Goal: Task Accomplishment & Management: Use online tool/utility

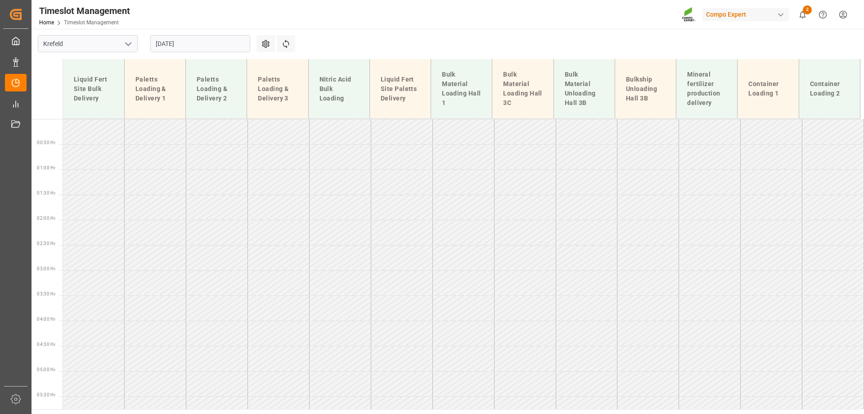
scroll to position [379, 0]
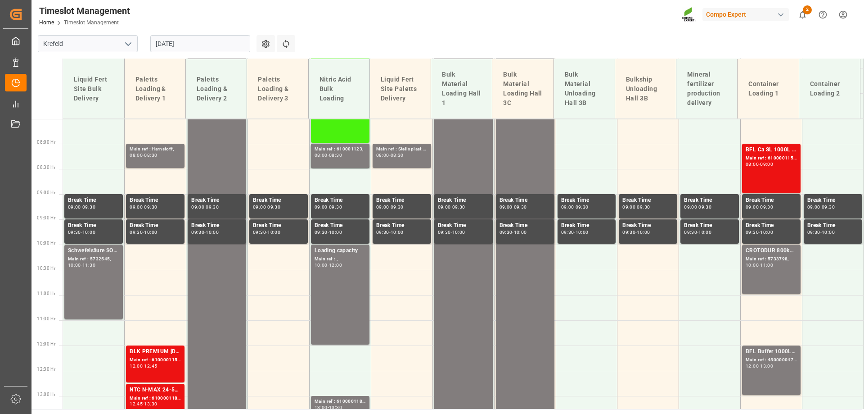
click at [185, 41] on input "[DATE]" at bounding box center [200, 43] width 100 height 17
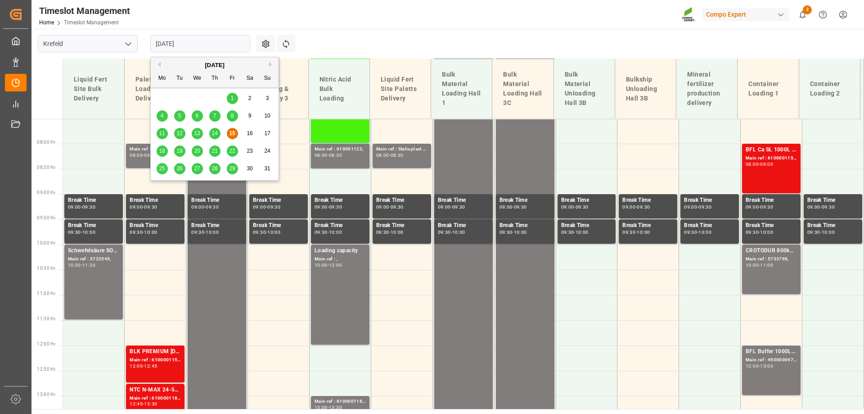
click at [215, 147] on div "21" at bounding box center [214, 151] width 11 height 11
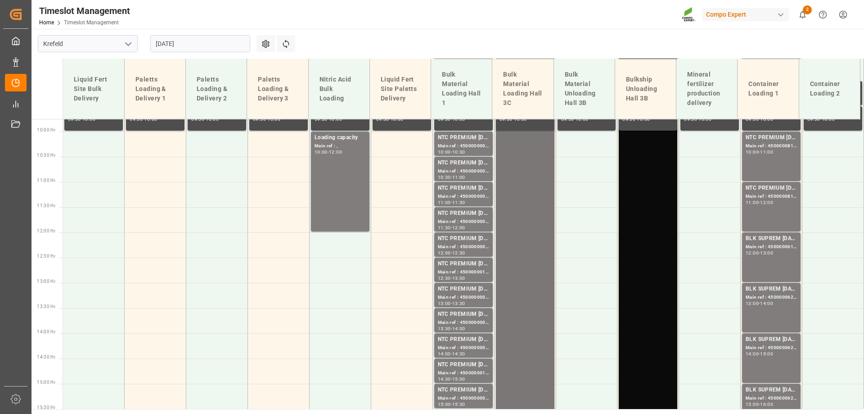
scroll to position [492, 0]
click at [768, 189] on div "NTC PREMIUM [DATE] 50kg (x25) NLA MTO;" at bounding box center [771, 187] width 51 height 9
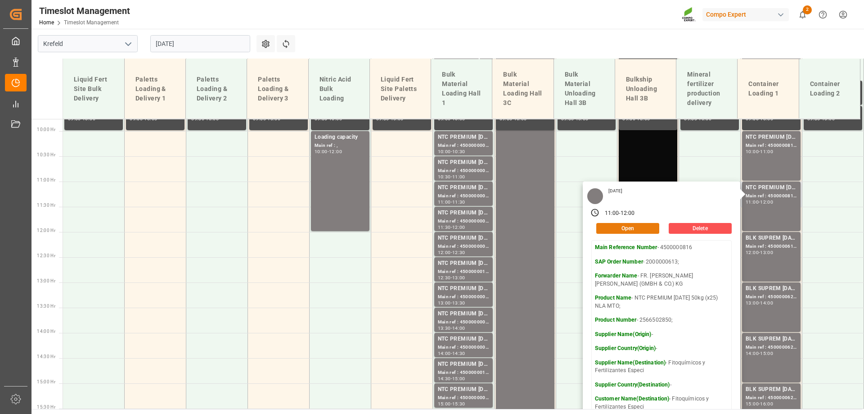
click at [625, 226] on button "Open" at bounding box center [628, 228] width 63 height 11
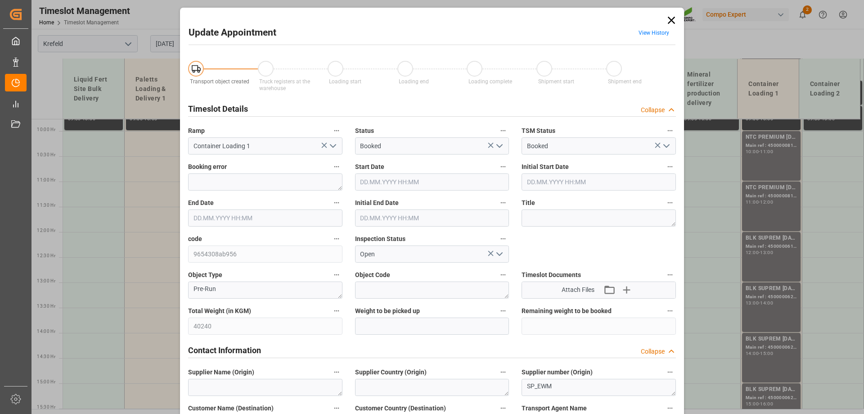
type input "40240"
type input "0"
type input "[DATE] 11:00"
type input "[DATE] 12:00"
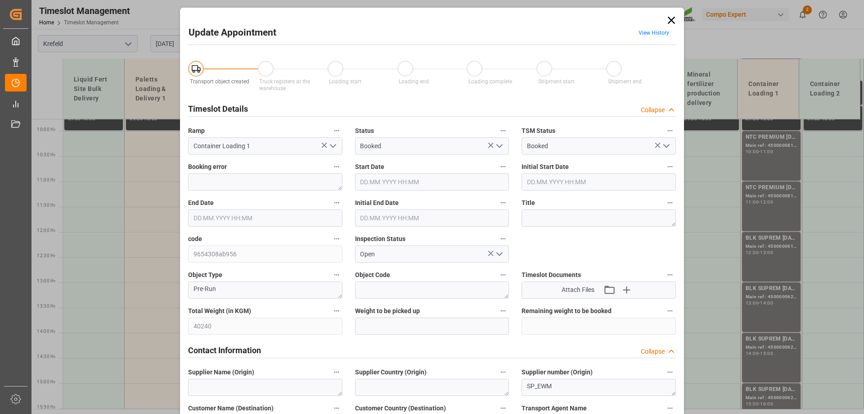
type input "[DATE] 11:30"
type input "[DATE] 12:51"
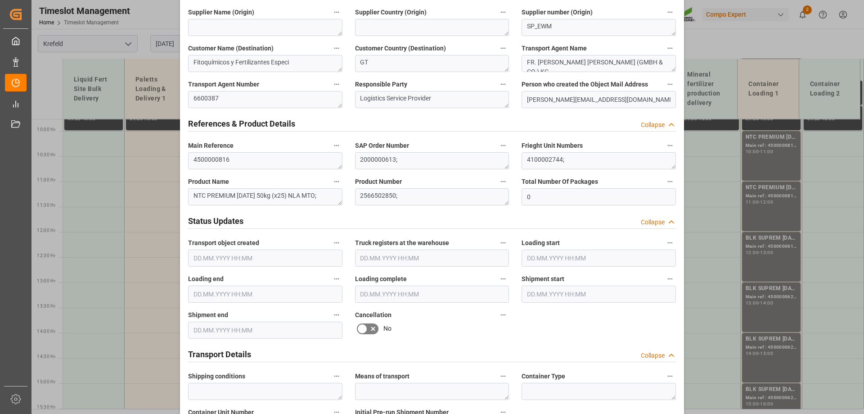
scroll to position [360, 0]
click at [371, 330] on icon at bounding box center [373, 328] width 11 height 11
click at [0, 0] on input "checkbox" at bounding box center [0, 0] width 0 height 0
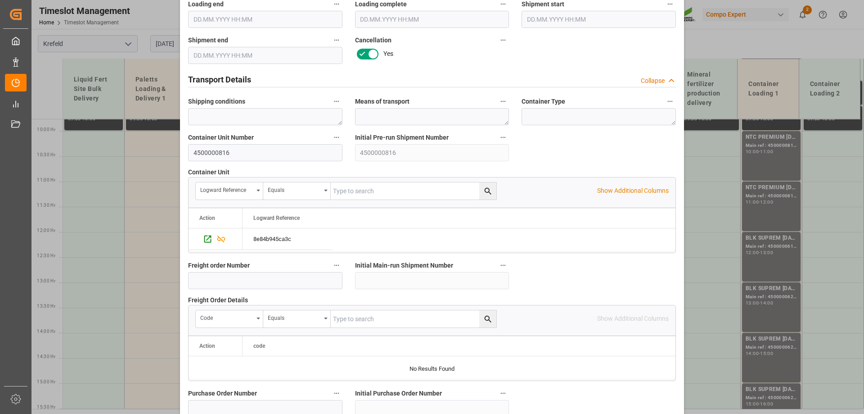
scroll to position [836, 0]
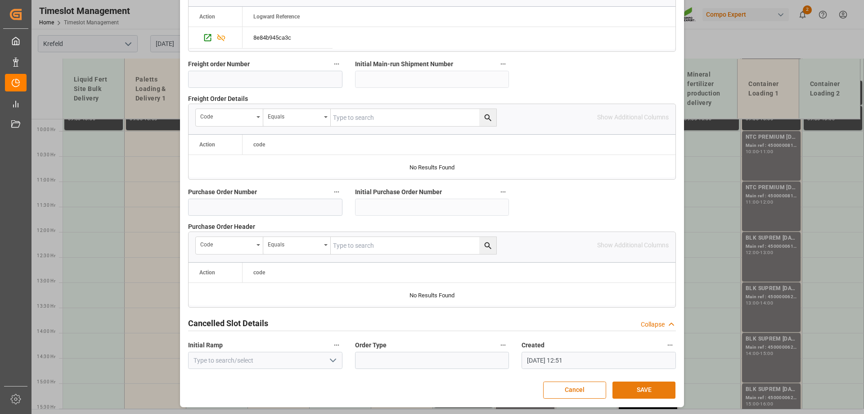
click at [664, 393] on button "SAVE" at bounding box center [644, 389] width 63 height 17
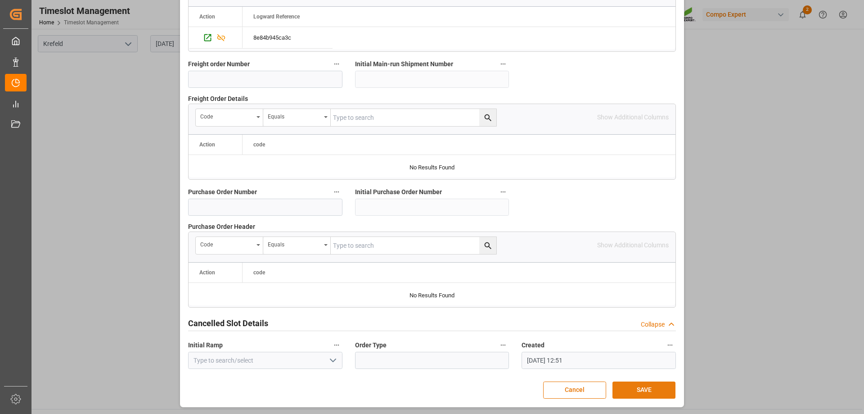
click at [636, 388] on button "SAVE" at bounding box center [644, 389] width 63 height 17
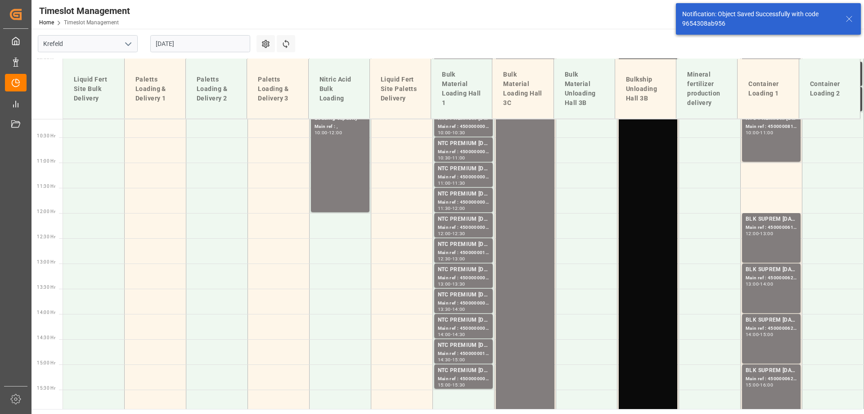
scroll to position [527, 0]
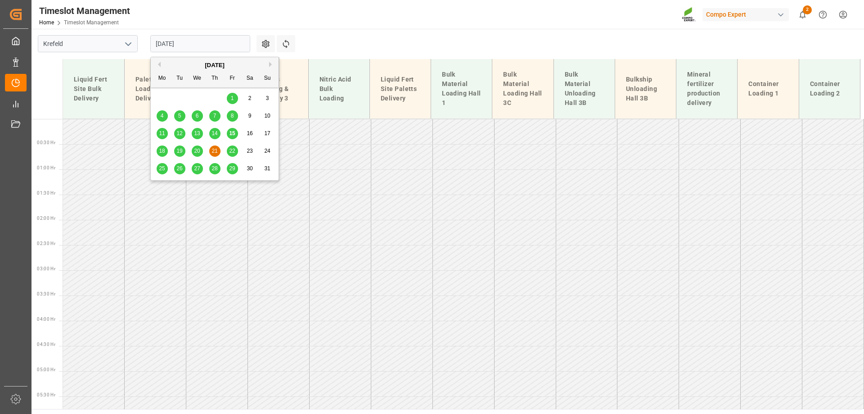
click at [204, 50] on input "[DATE]" at bounding box center [200, 43] width 100 height 17
click at [229, 134] on div "15" at bounding box center [232, 133] width 11 height 11
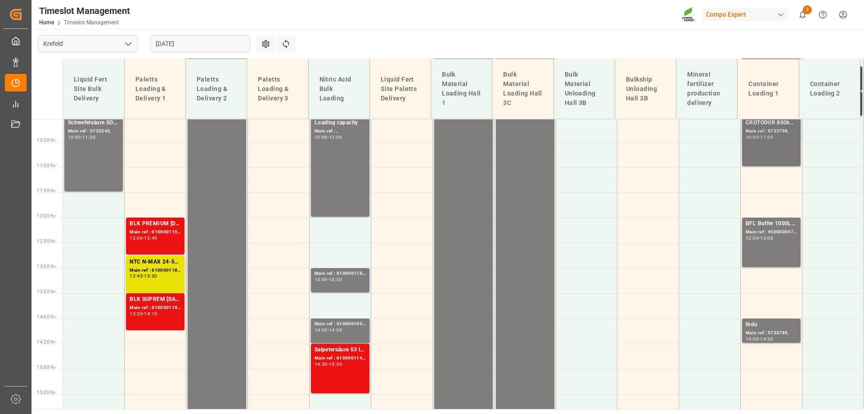
scroll to position [628, 0]
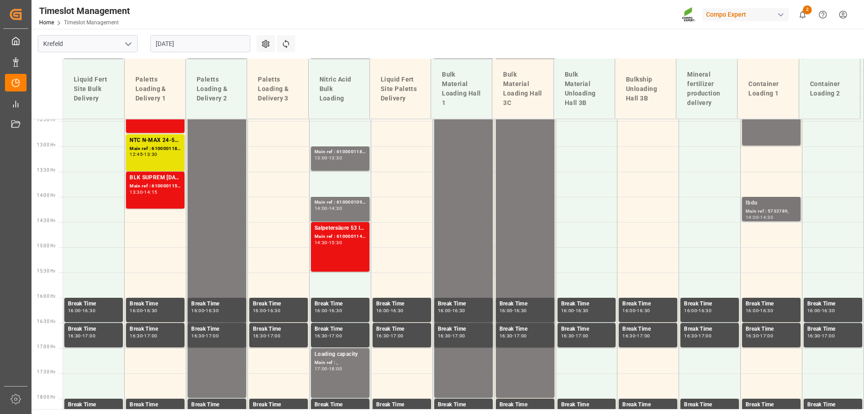
click at [758, 204] on div "Ibdu" at bounding box center [771, 203] width 51 height 9
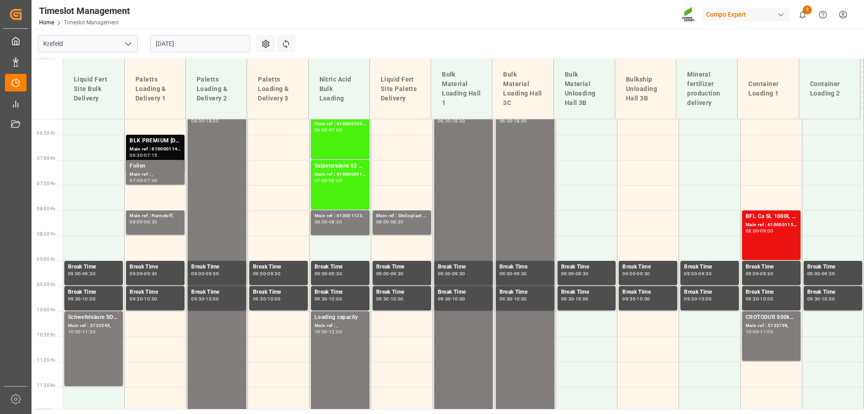
scroll to position [312, 0]
click at [181, 41] on input "[DATE]" at bounding box center [200, 43] width 100 height 17
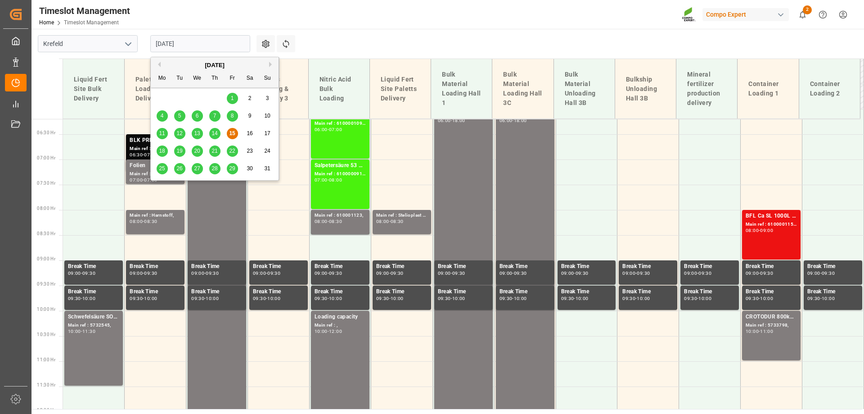
click at [181, 149] on span "19" at bounding box center [179, 151] width 6 height 6
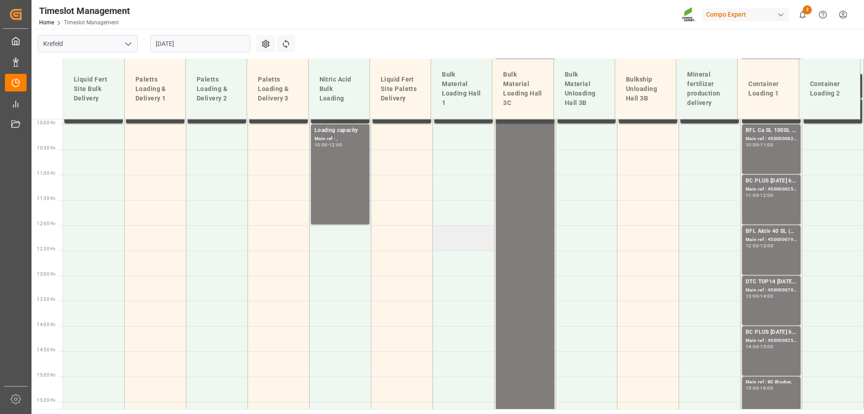
scroll to position [498, 0]
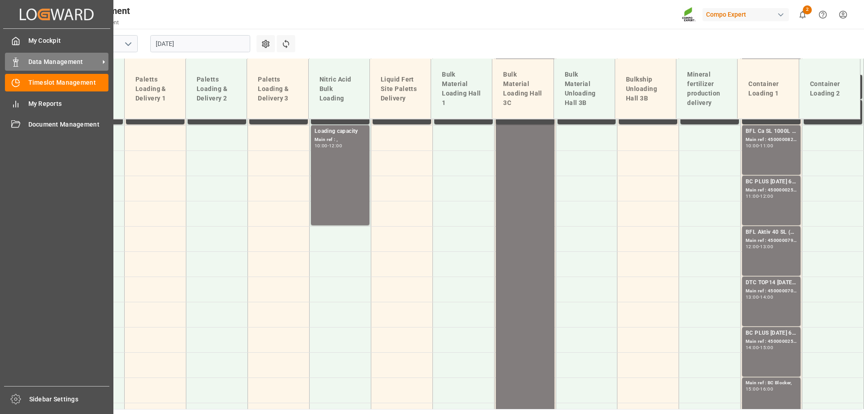
click at [18, 59] on icon at bounding box center [15, 62] width 9 height 9
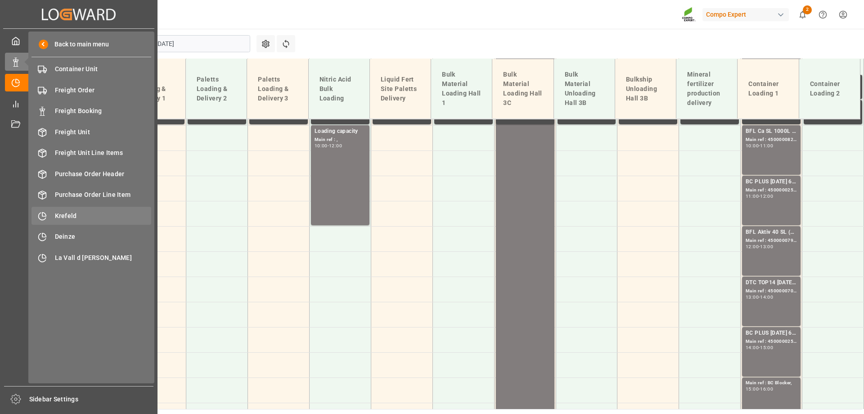
click at [58, 217] on span "Krefeld" at bounding box center [103, 215] width 97 height 9
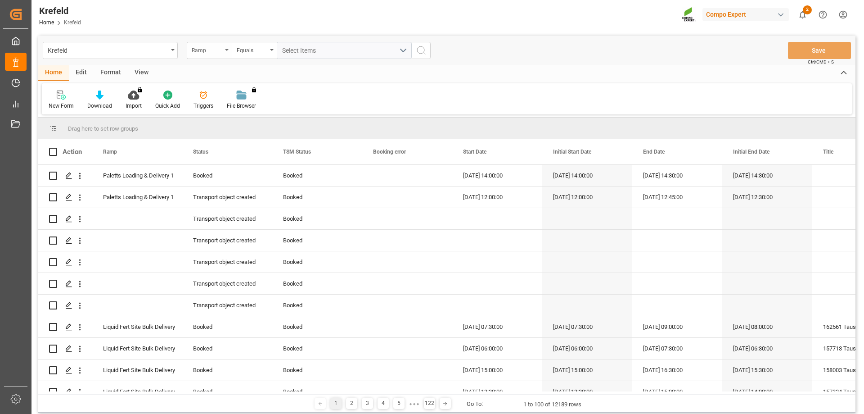
click at [203, 48] on div "Ramp" at bounding box center [207, 49] width 31 height 10
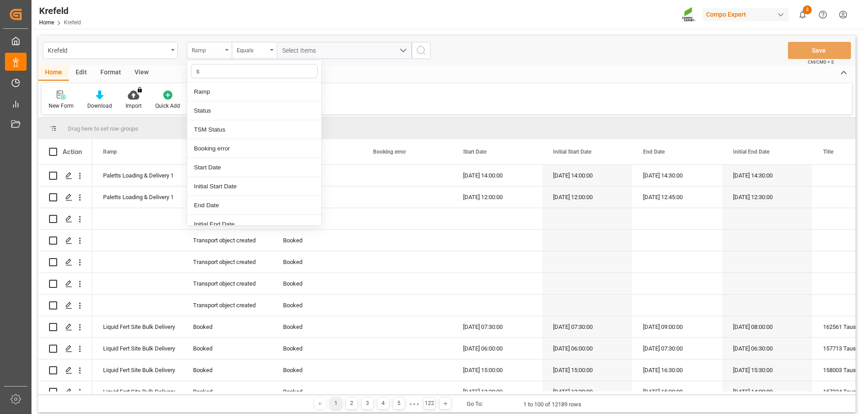
type input "sa"
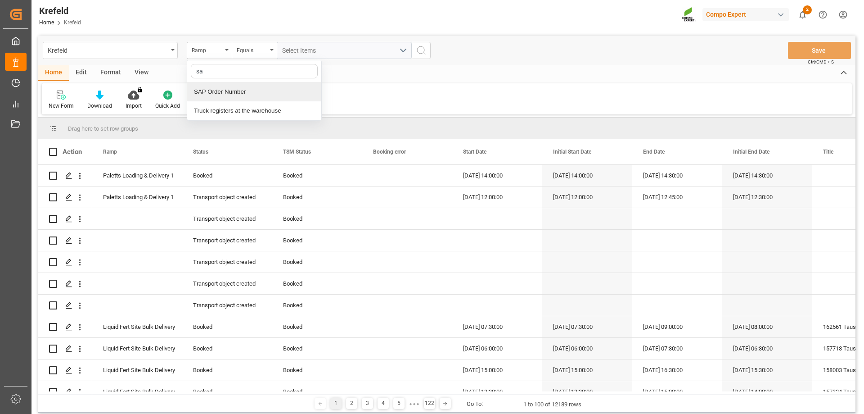
click at [206, 82] on div "SAP Order Number" at bounding box center [254, 91] width 134 height 19
click at [321, 52] on input "text" at bounding box center [344, 50] width 135 height 17
paste input "2000000567"
type input "2000000567;"
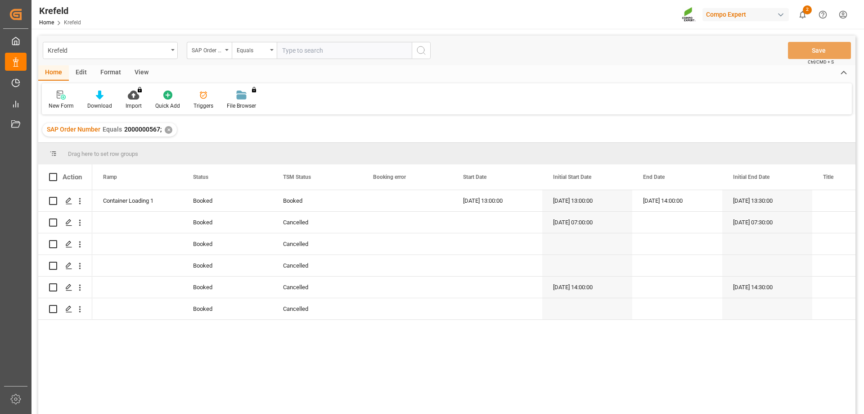
click at [168, 131] on div "✕" at bounding box center [169, 130] width 8 height 8
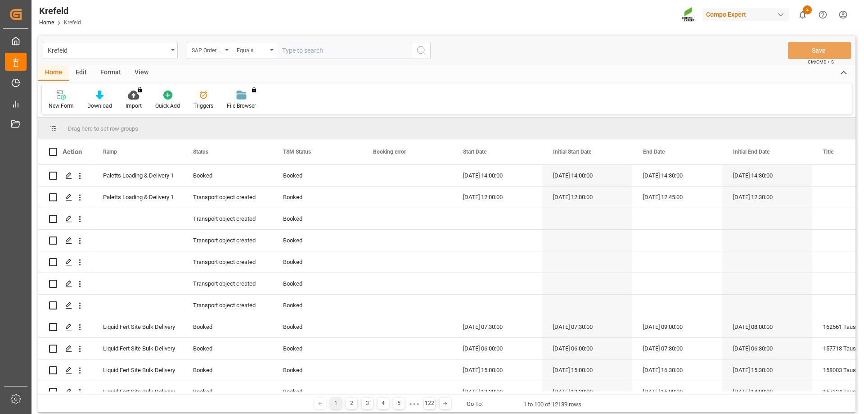
click at [306, 51] on input "text" at bounding box center [344, 50] width 135 height 17
paste input "2000000120"
type input "2000000120;"
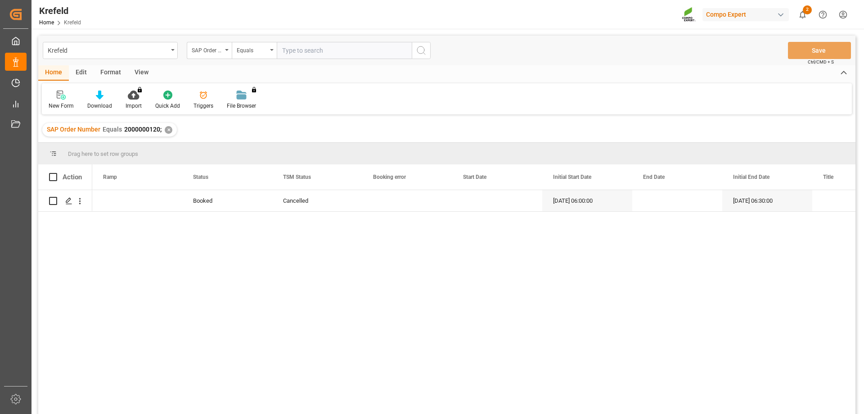
click at [308, 47] on input "text" at bounding box center [344, 50] width 135 height 17
paste input "2000000565"
click at [170, 130] on div "✕" at bounding box center [169, 130] width 8 height 8
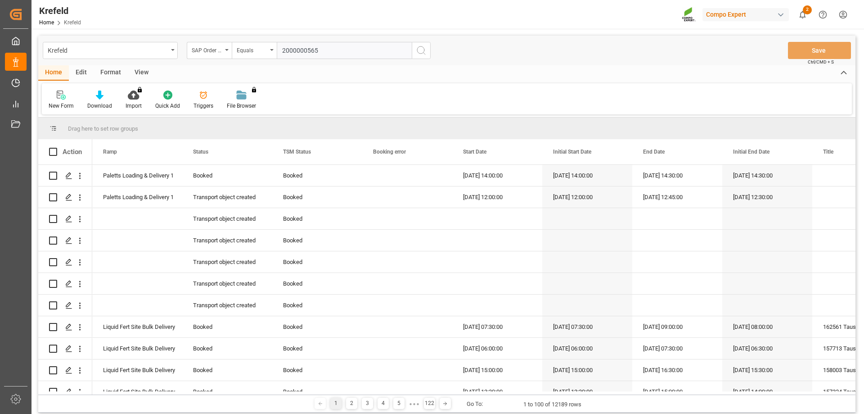
click at [361, 55] on input "2000000565" at bounding box center [344, 50] width 135 height 17
type input "2000000565;"
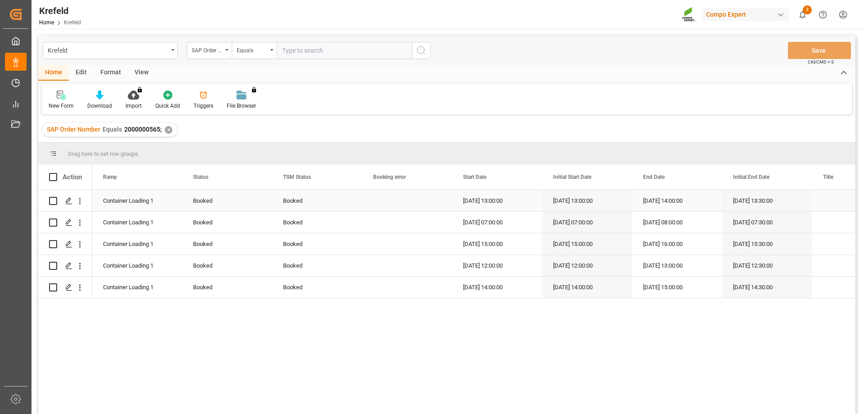
click at [291, 202] on div "Booked" at bounding box center [317, 200] width 68 height 21
click at [349, 206] on icon "open menu" at bounding box center [345, 206] width 11 height 11
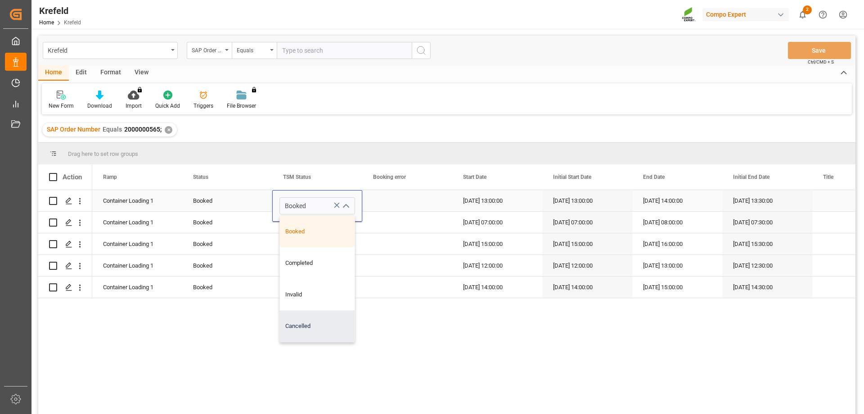
click at [304, 329] on div "Cancelled" at bounding box center [317, 326] width 75 height 32
type input "Cancelled"
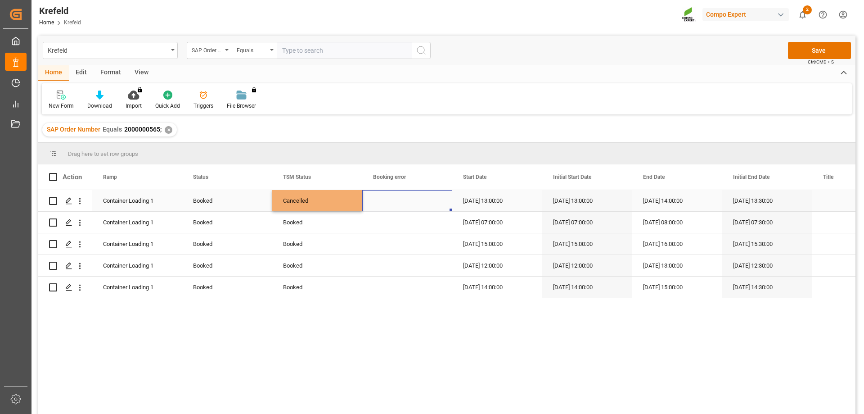
click at [401, 201] on div "Press SPACE to select this row." at bounding box center [407, 200] width 90 height 21
click at [325, 200] on div "Cancelled" at bounding box center [317, 200] width 68 height 21
drag, startPoint x: 361, startPoint y: 209, endPoint x: 328, endPoint y: 289, distance: 86.2
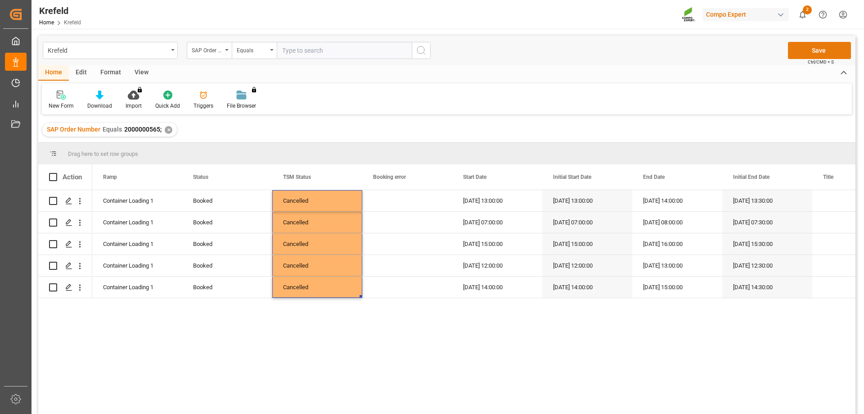
click at [813, 50] on button "Save" at bounding box center [819, 50] width 63 height 17
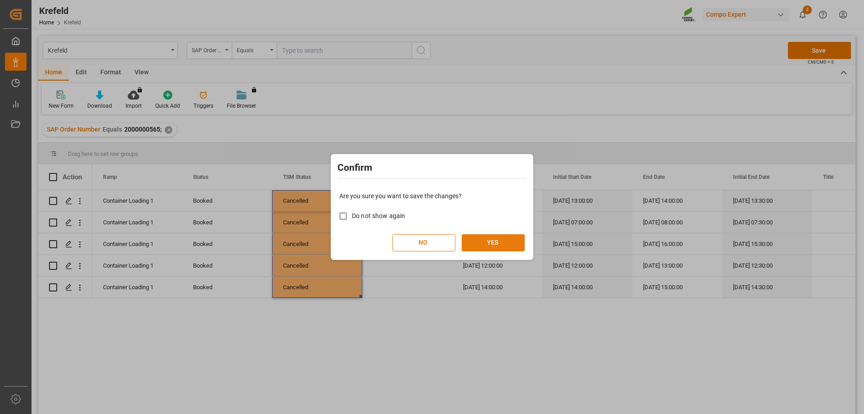
click at [492, 242] on button "YES" at bounding box center [493, 242] width 63 height 17
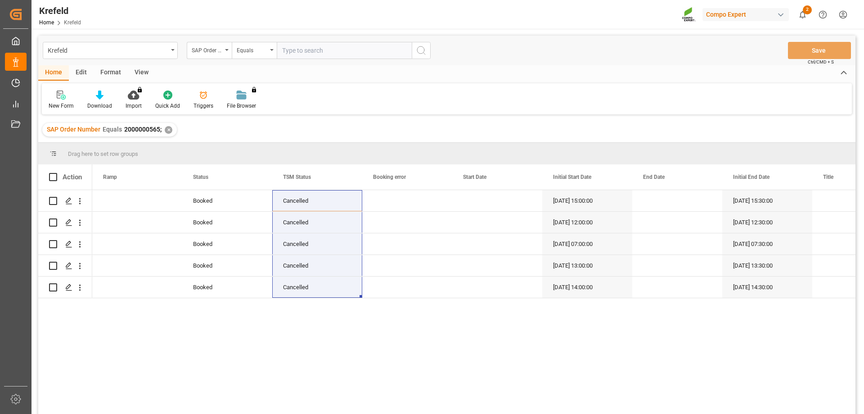
click at [166, 128] on div "✕" at bounding box center [169, 130] width 8 height 8
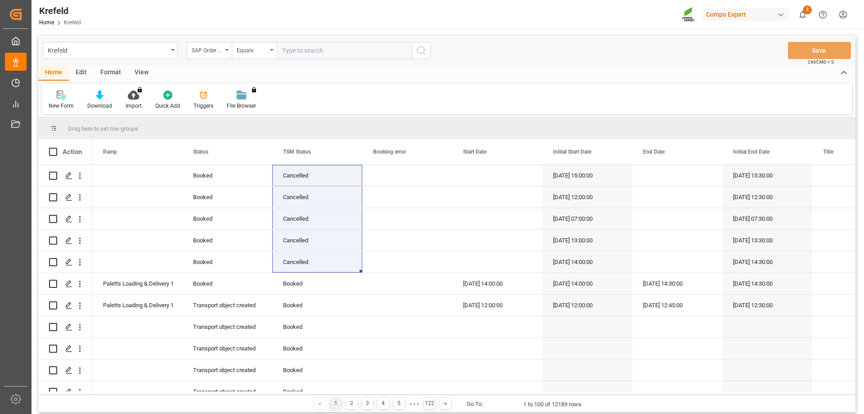
click at [296, 54] on input "text" at bounding box center [344, 50] width 135 height 17
paste input "2000000565"
type input "2000000565;"
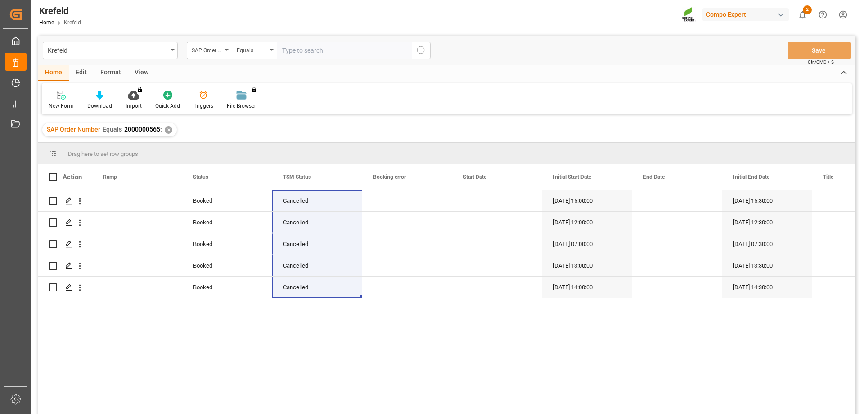
click at [167, 128] on div "✕" at bounding box center [169, 130] width 8 height 8
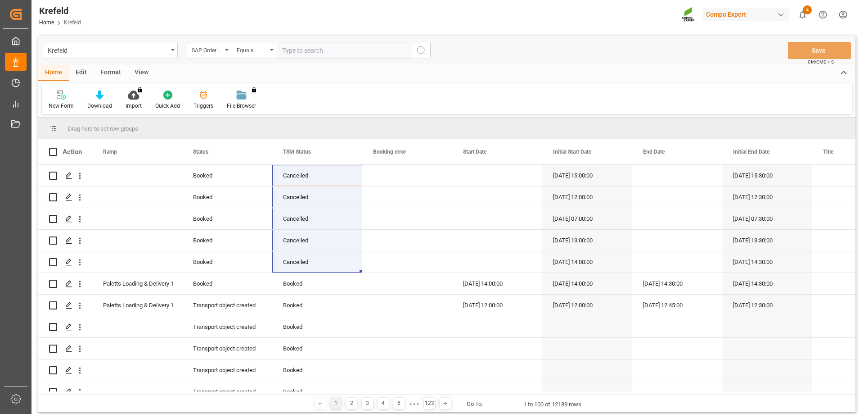
click at [288, 50] on input "text" at bounding box center [344, 50] width 135 height 17
paste input "2000000630"
type input "2000000630;"
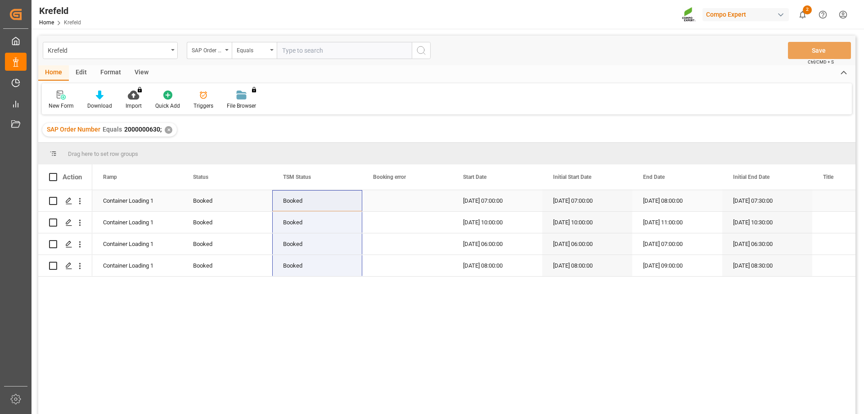
click at [297, 198] on div "Booked" at bounding box center [317, 200] width 68 height 21
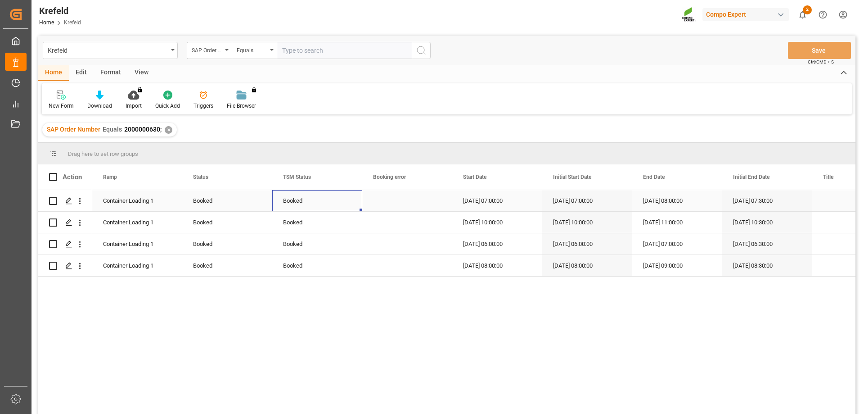
click at [297, 198] on div "Booked" at bounding box center [317, 200] width 68 height 21
click at [349, 206] on icon "open menu" at bounding box center [345, 206] width 11 height 11
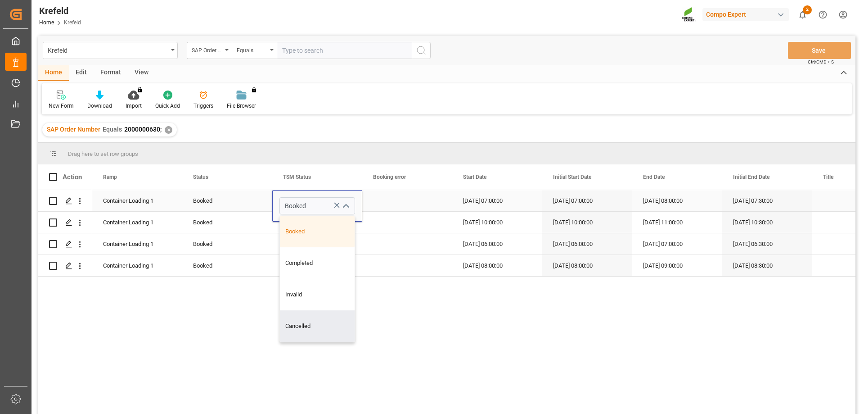
click at [304, 321] on div "Cancelled" at bounding box center [317, 326] width 75 height 32
type input "Cancelled"
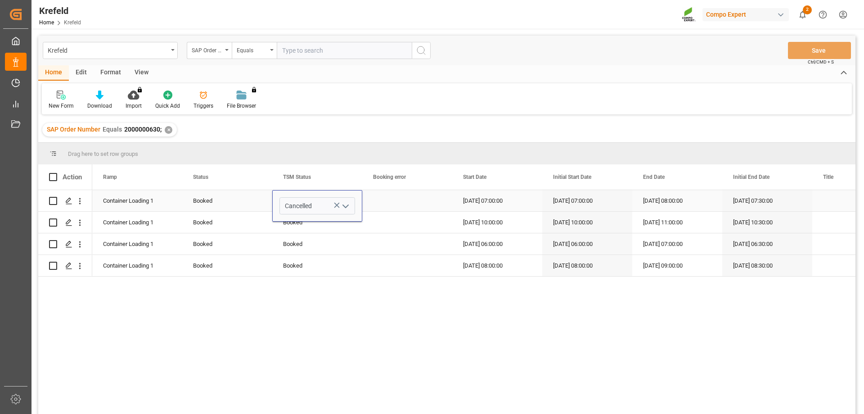
click at [407, 202] on div "Press SPACE to select this row." at bounding box center [407, 200] width 90 height 21
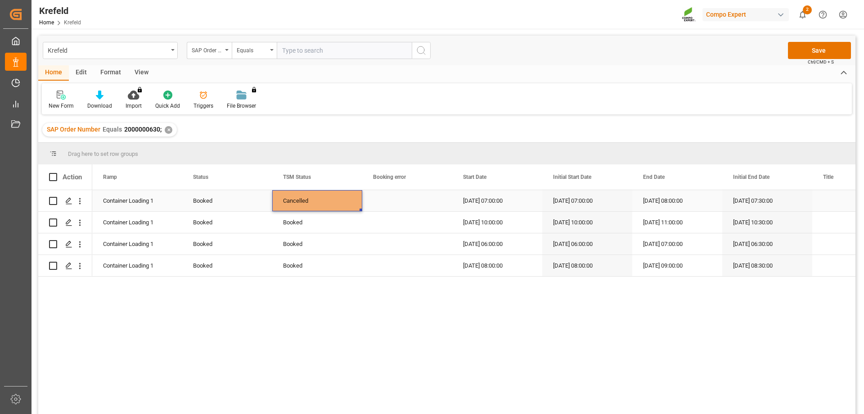
click at [325, 197] on div "Cancelled" at bounding box center [317, 200] width 68 height 21
drag, startPoint x: 359, startPoint y: 211, endPoint x: 332, endPoint y: 259, distance: 55.4
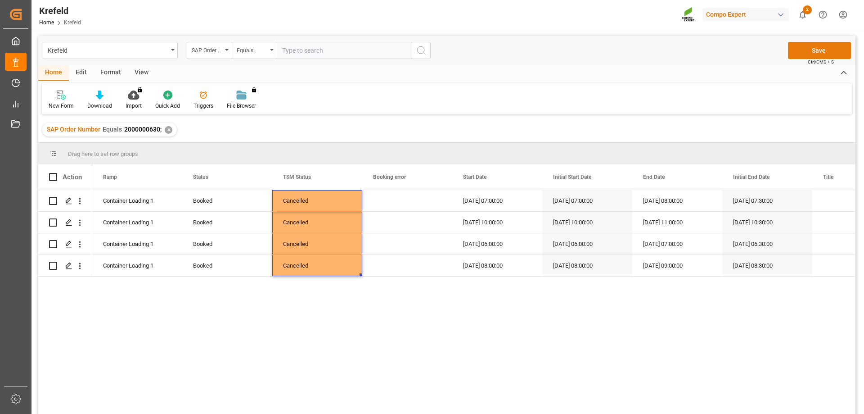
click at [809, 49] on button "Save" at bounding box center [819, 50] width 63 height 17
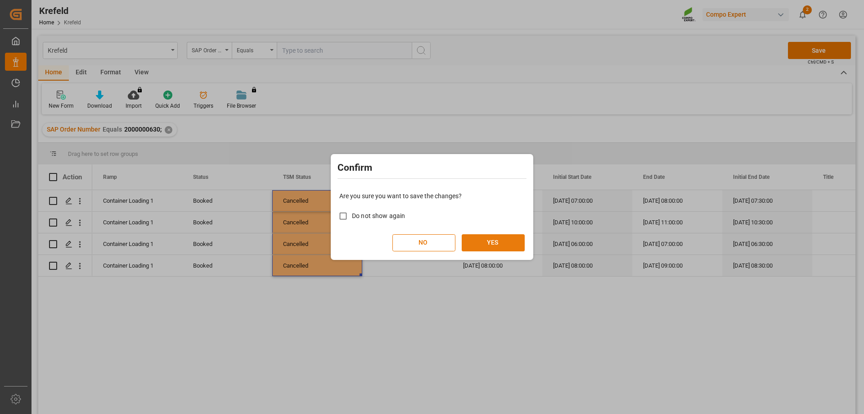
click at [501, 235] on button "YES" at bounding box center [493, 242] width 63 height 17
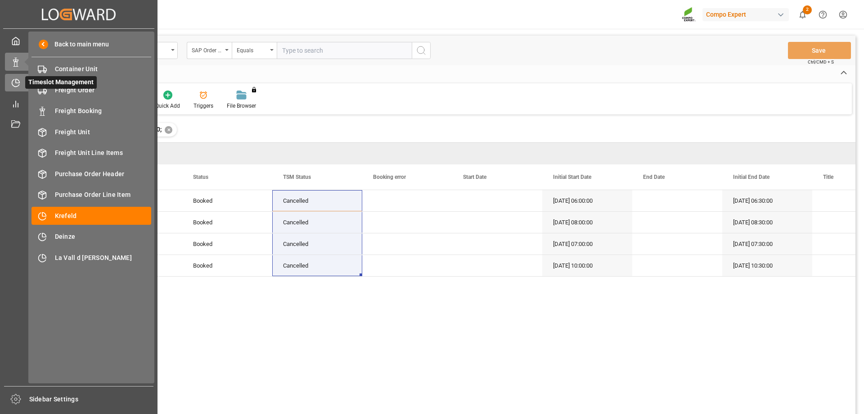
click at [25, 86] on div "Timeslot Management Timeslot Management" at bounding box center [79, 83] width 148 height 18
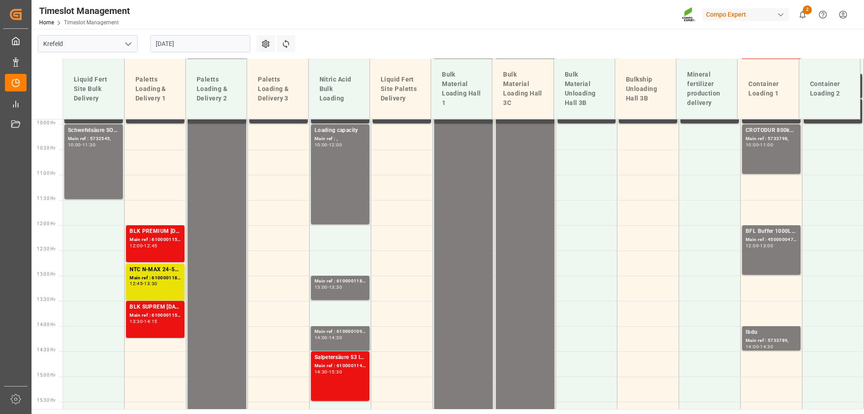
scroll to position [498, 0]
click at [770, 240] on div "Main ref : 4500000476, 2000000296;" at bounding box center [771, 240] width 51 height 8
click at [192, 50] on input "[DATE]" at bounding box center [200, 43] width 100 height 17
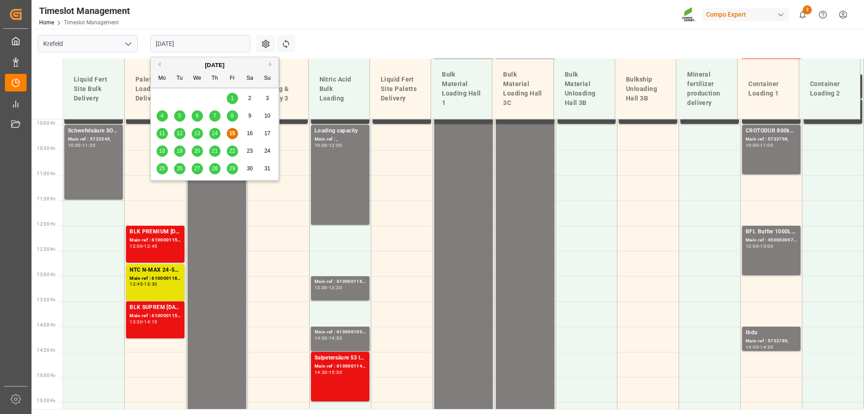
click at [176, 148] on span "19" at bounding box center [179, 151] width 6 height 6
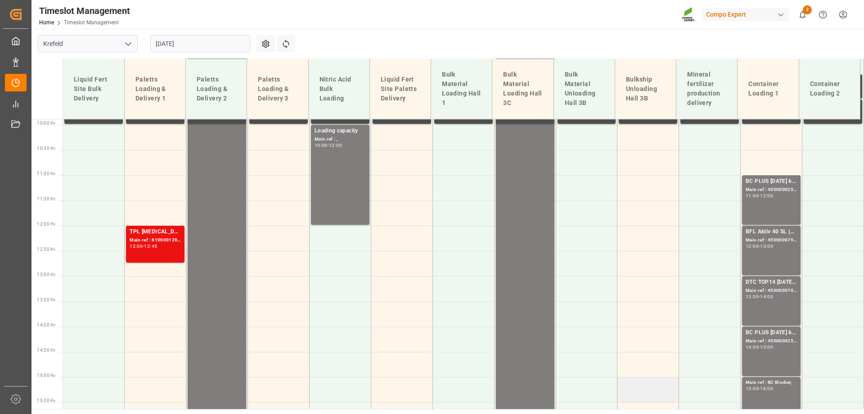
scroll to position [498, 0]
click at [228, 50] on input "[DATE]" at bounding box center [200, 43] width 100 height 17
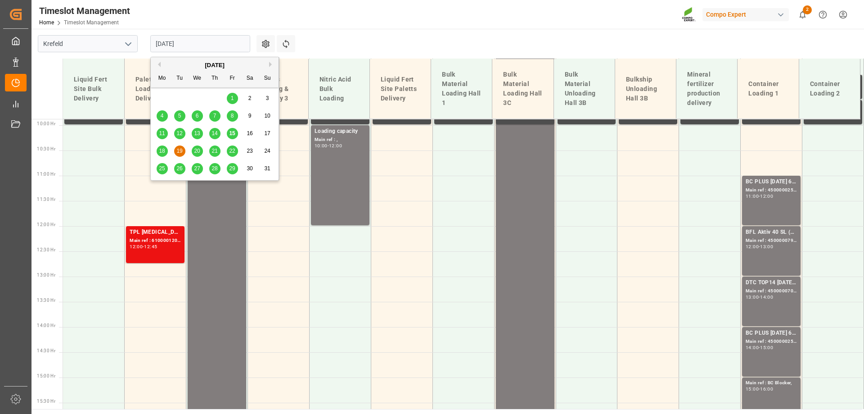
click at [200, 153] on div "20" at bounding box center [197, 151] width 11 height 11
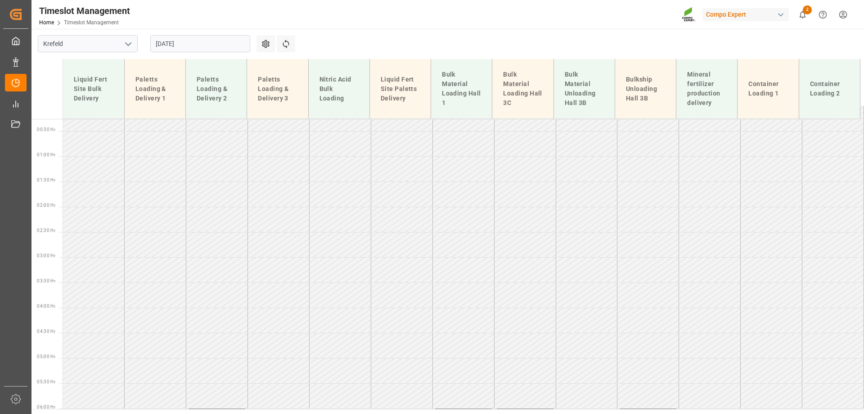
scroll to position [0, 0]
click at [199, 49] on input "[DATE]" at bounding box center [200, 43] width 100 height 17
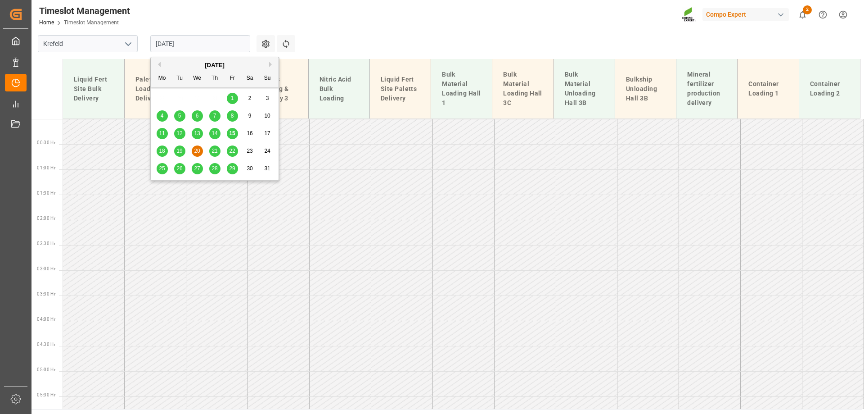
click at [178, 150] on span "19" at bounding box center [179, 151] width 6 height 6
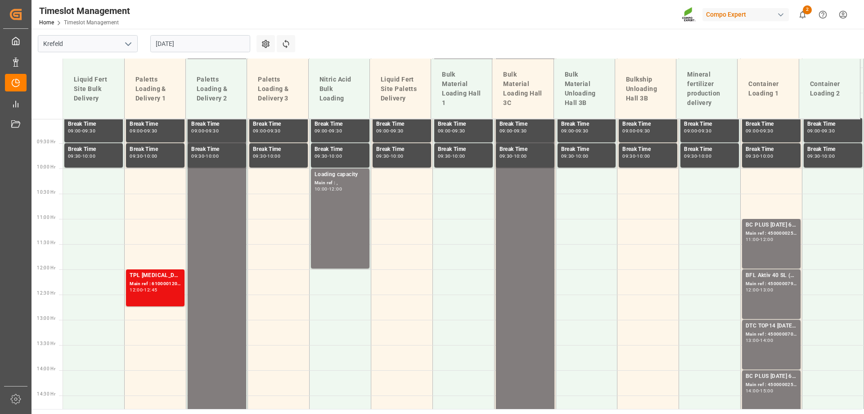
scroll to position [453, 0]
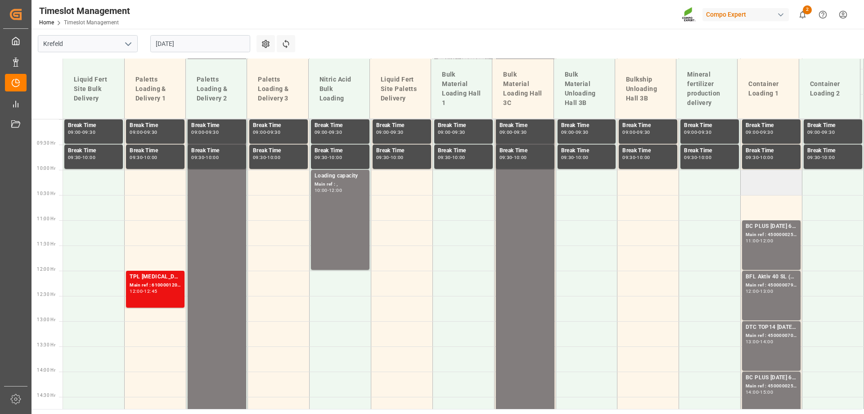
click at [760, 178] on td at bounding box center [772, 182] width 62 height 25
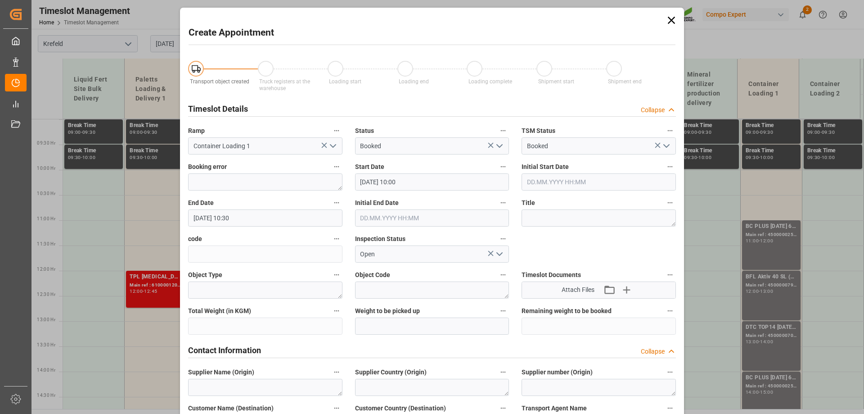
type input "[DATE] 10:00"
type input "[DATE] 10:30"
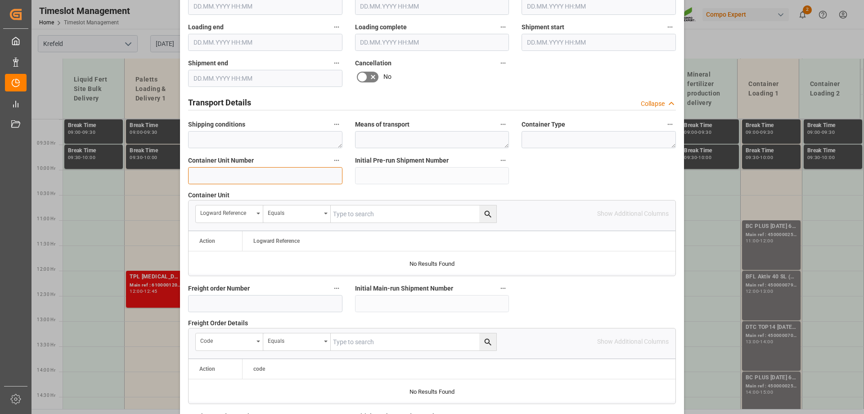
scroll to position [611, 0]
click at [258, 176] on input at bounding box center [265, 175] width 154 height 17
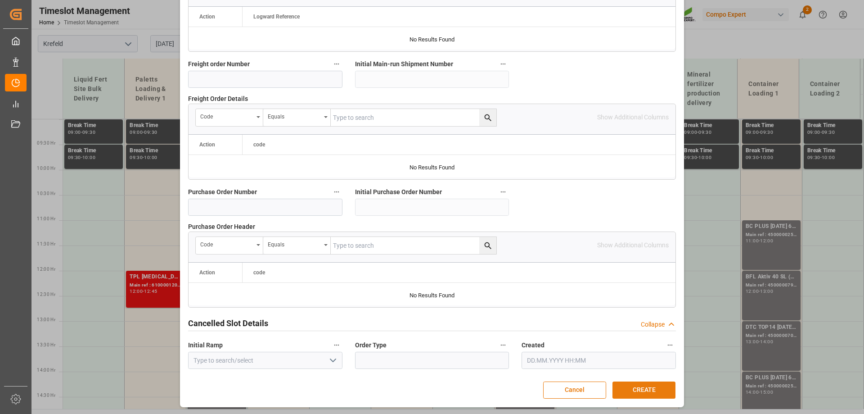
type input "4500000177"
click at [635, 395] on button "CREATE" at bounding box center [644, 389] width 63 height 17
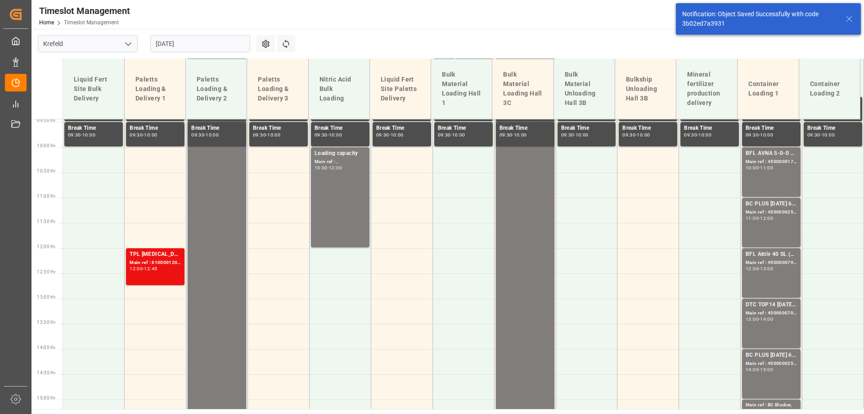
scroll to position [476, 0]
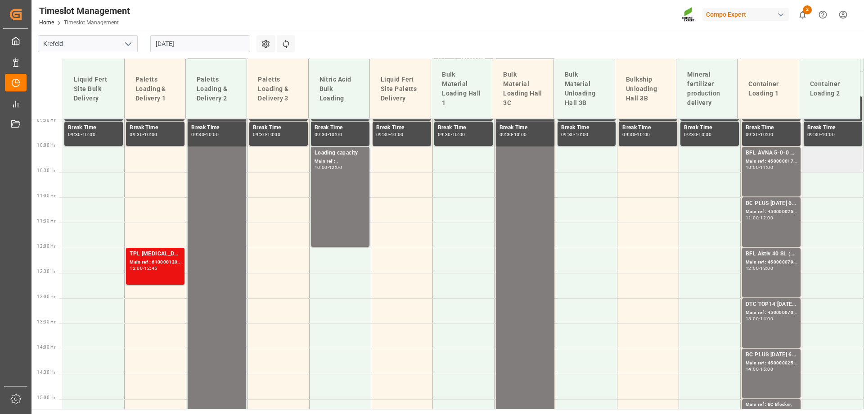
click at [815, 157] on td at bounding box center [834, 159] width 62 height 25
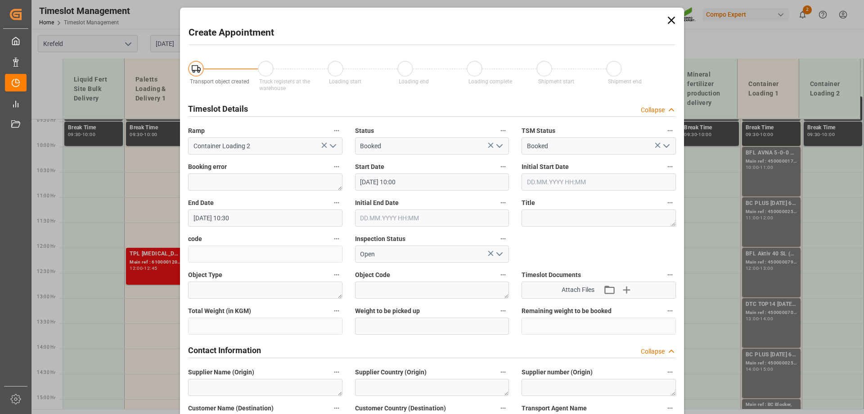
type input "[DATE] 10:00"
type input "[DATE] 10:30"
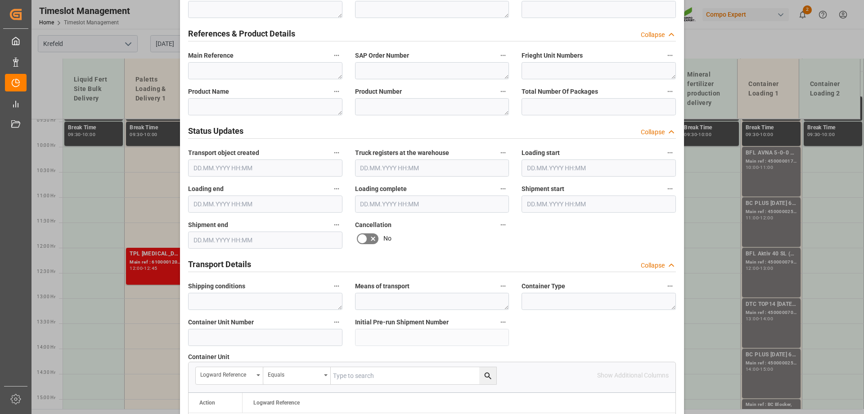
scroll to position [450, 0]
click at [275, 328] on input at bounding box center [265, 336] width 154 height 17
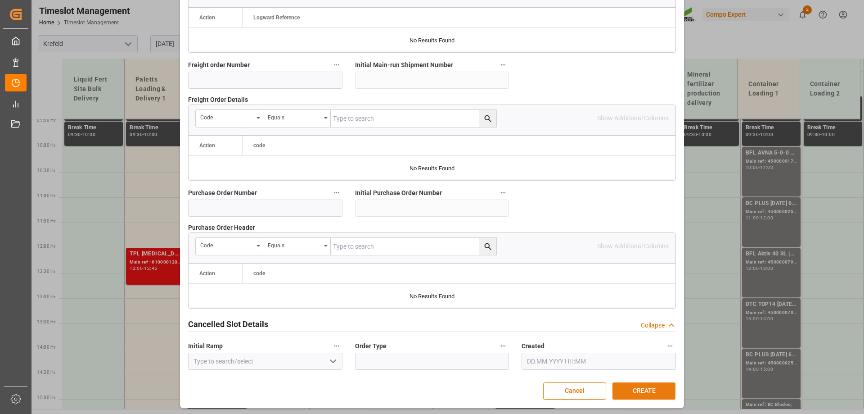
type input "4500000238"
click at [650, 395] on button "CREATE" at bounding box center [644, 390] width 63 height 17
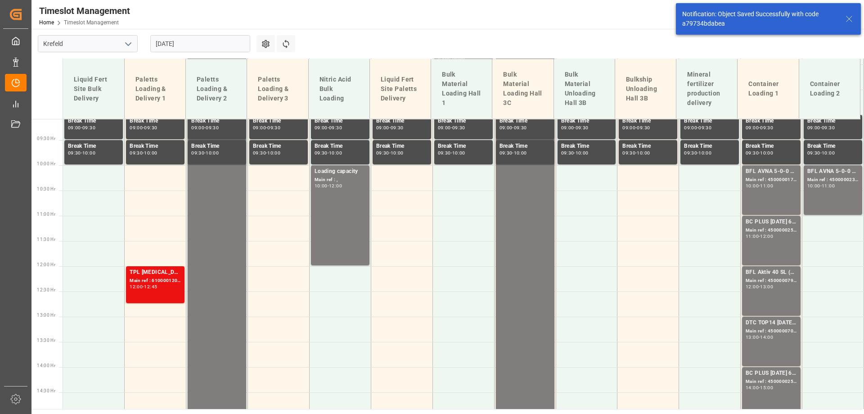
scroll to position [476, 0]
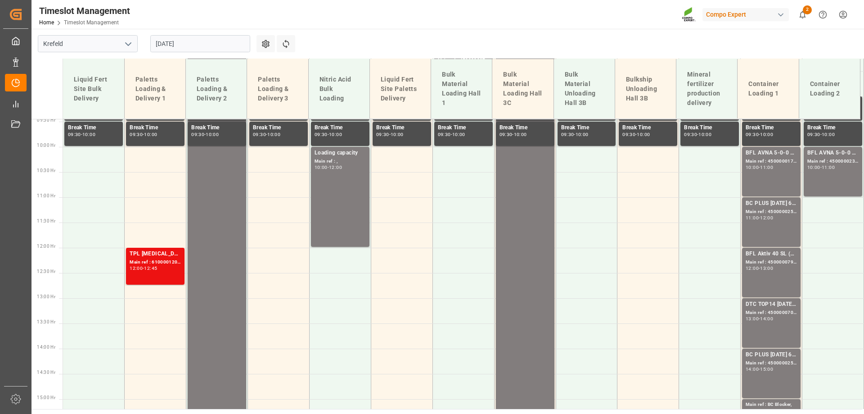
click at [845, 14] on html "Created by potrace 1.15, written by [PERSON_NAME] [DATE]-[DATE] Created by potr…" at bounding box center [432, 207] width 864 height 414
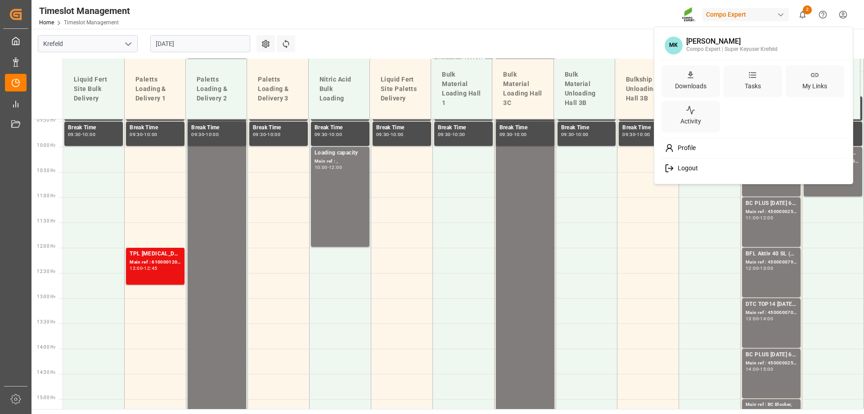
click at [701, 167] on div "Logout" at bounding box center [754, 168] width 185 height 17
